Goal: Information Seeking & Learning: Understand process/instructions

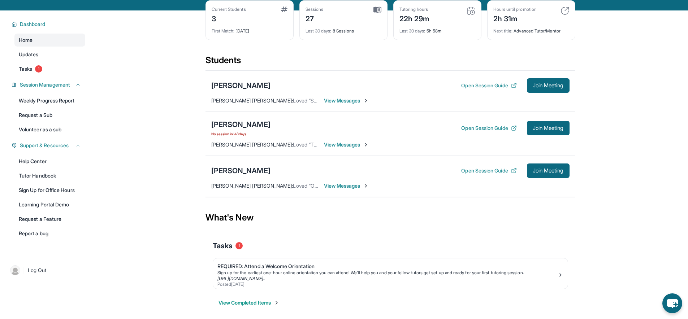
scroll to position [43, 0]
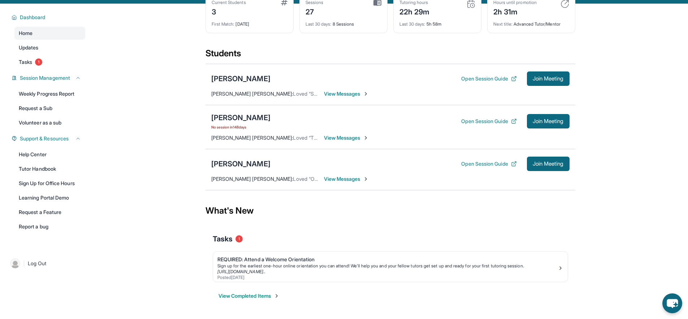
click at [344, 180] on span "View Messages" at bounding box center [346, 179] width 45 height 7
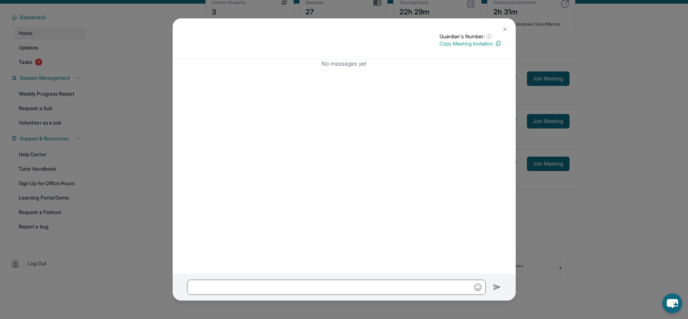
click at [536, 129] on div "Guardian's Number: ⓘ This isn't the guardian's real number — it's a private for…" at bounding box center [344, 159] width 688 height 319
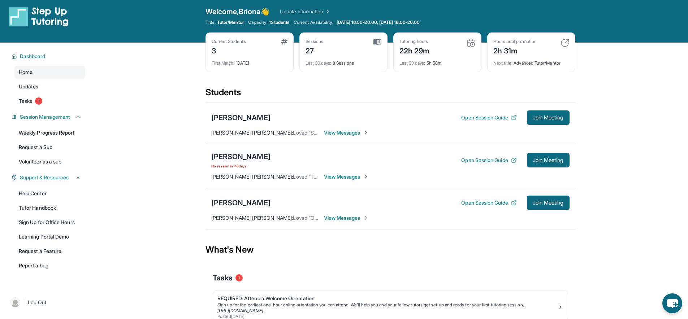
scroll to position [0, 0]
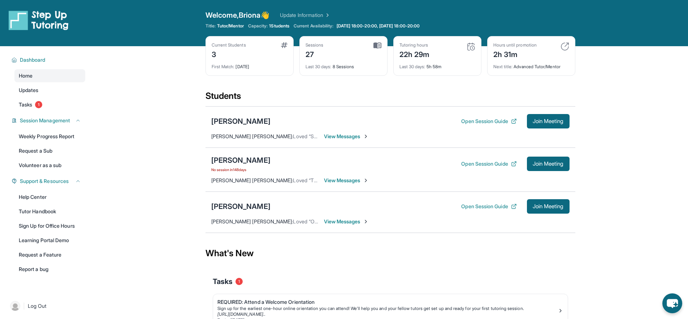
drag, startPoint x: 278, startPoint y: 73, endPoint x: 196, endPoint y: 48, distance: 85.4
click at [196, 48] on main "Current Students 3 First Match : 6 months ago Sessions 27 Last 30 days : 8 Sess…" at bounding box center [390, 203] width 596 height 314
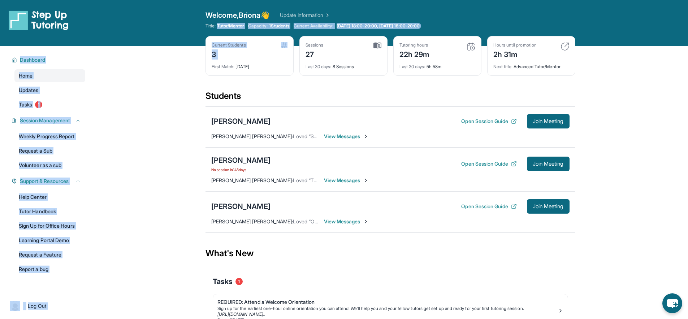
drag, startPoint x: 207, startPoint y: 46, endPoint x: 265, endPoint y: 61, distance: 60.6
click at [264, 61] on div "Open sidebar Welcome, Briona 👋 Update Information Title: Tutor/Mentor Capacity:…" at bounding box center [344, 180] width 688 height 360
click at [265, 61] on div "First Match : 6 months ago" at bounding box center [250, 65] width 76 height 10
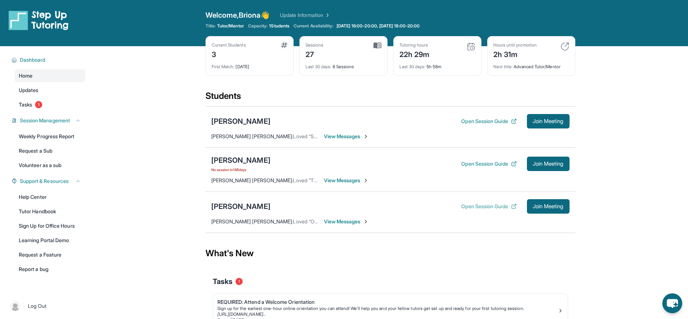
click at [471, 208] on button "Open Session Guide" at bounding box center [488, 206] width 55 height 7
